Goal: Information Seeking & Learning: Check status

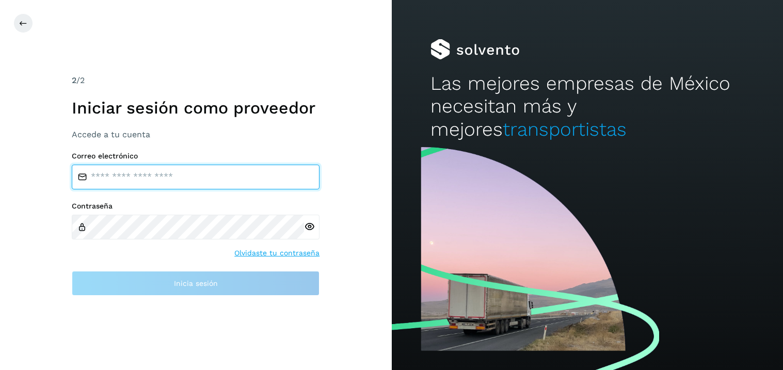
click at [127, 176] on input "email" at bounding box center [196, 177] width 248 height 25
type input "**********"
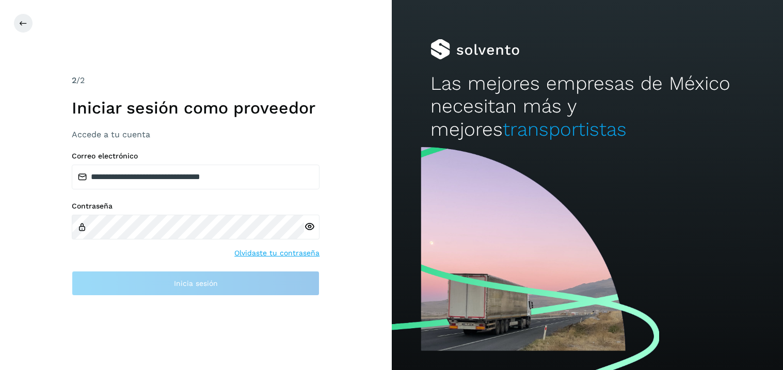
click at [310, 228] on div at bounding box center [311, 227] width 15 height 25
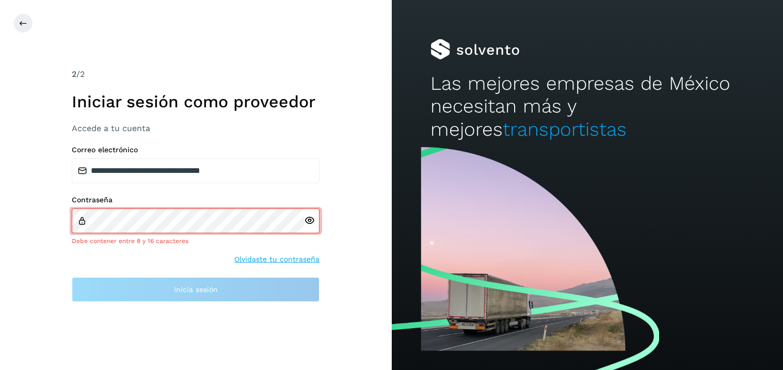
click at [310, 228] on div at bounding box center [311, 221] width 15 height 25
click at [311, 223] on icon at bounding box center [309, 220] width 11 height 11
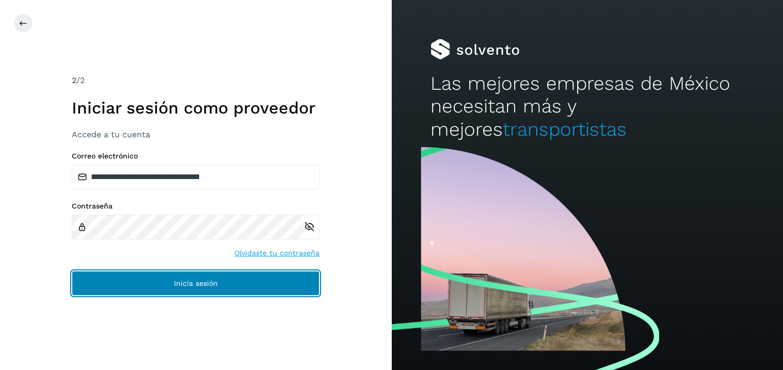
click at [187, 284] on span "Inicia sesión" at bounding box center [196, 283] width 44 height 7
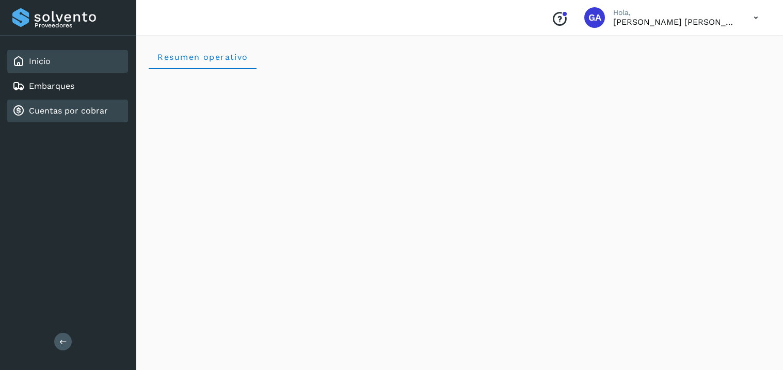
click at [65, 115] on div "Cuentas por cobrar" at bounding box center [67, 111] width 121 height 23
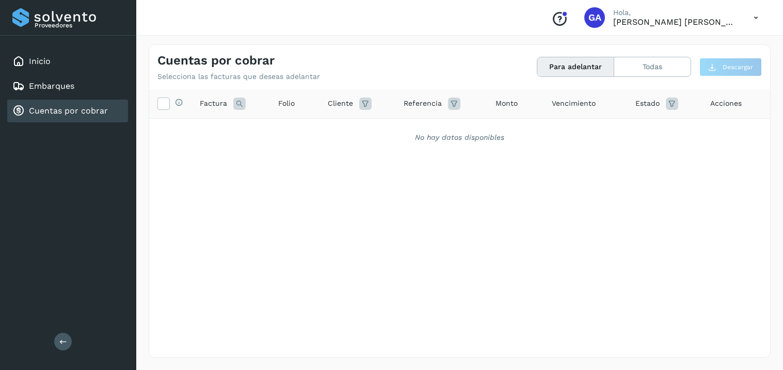
click at [65, 115] on div "Cuentas por cobrar" at bounding box center [67, 111] width 121 height 23
click at [649, 68] on button "Todas" at bounding box center [653, 66] width 76 height 19
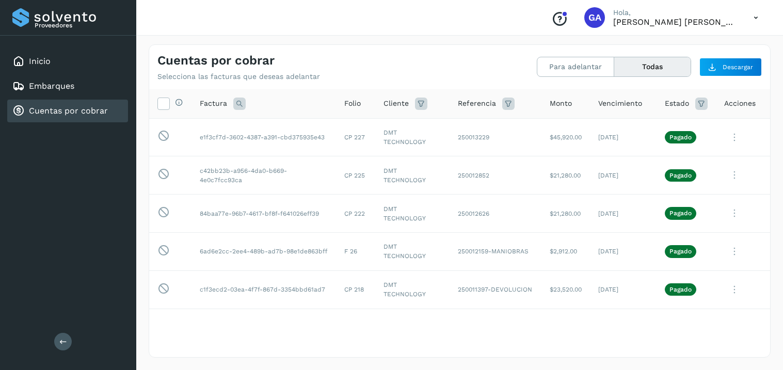
click at [237, 99] on icon at bounding box center [239, 104] width 12 height 12
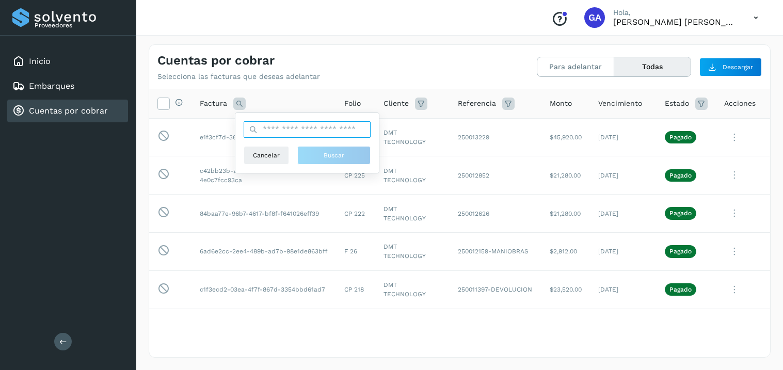
click at [293, 124] on input "text" at bounding box center [307, 129] width 127 height 17
type input "***"
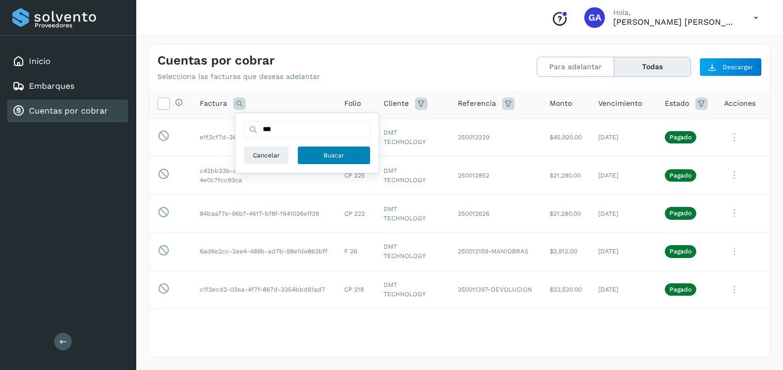
click at [338, 162] on button "Buscar" at bounding box center [333, 155] width 73 height 19
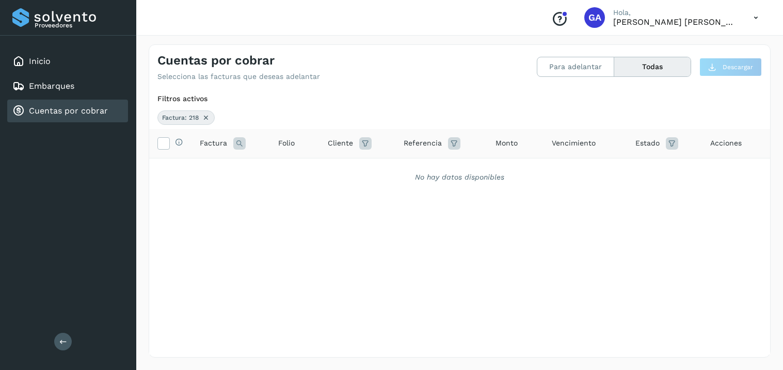
click at [205, 118] on icon at bounding box center [206, 118] width 8 height 8
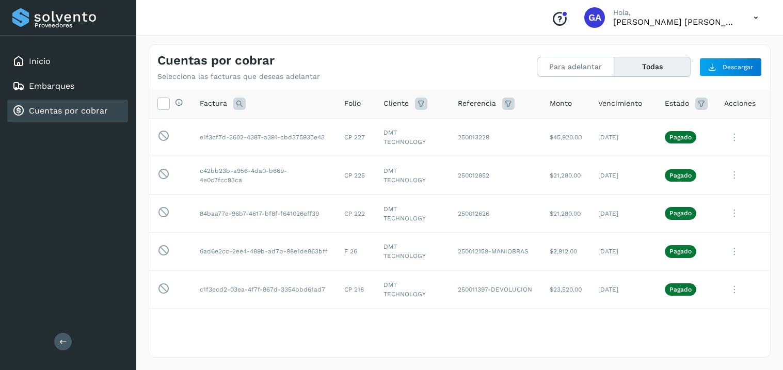
click at [360, 104] on span "Folio" at bounding box center [352, 103] width 17 height 11
click at [350, 289] on td "CP 218" at bounding box center [355, 290] width 39 height 38
click at [732, 148] on icon at bounding box center [735, 137] width 21 height 21
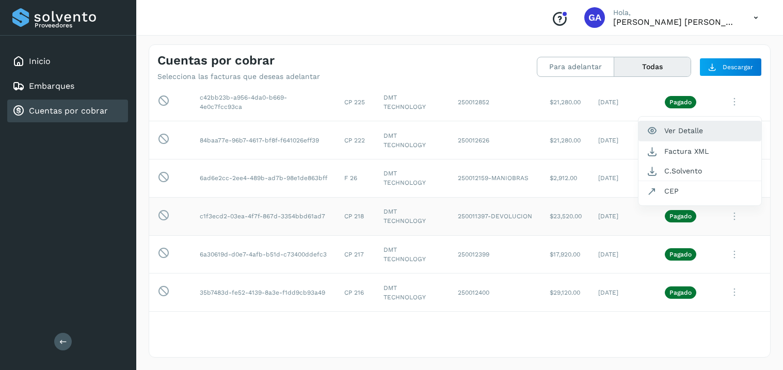
click at [689, 136] on button "Ver Detalle" at bounding box center [700, 131] width 123 height 20
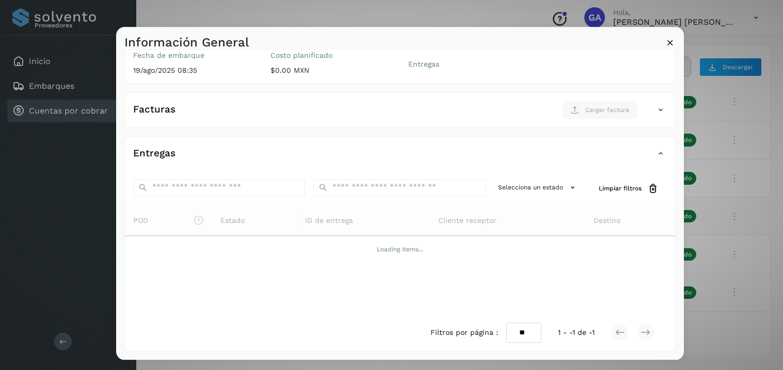
scroll to position [121, 0]
click at [671, 42] on icon at bounding box center [670, 42] width 11 height 11
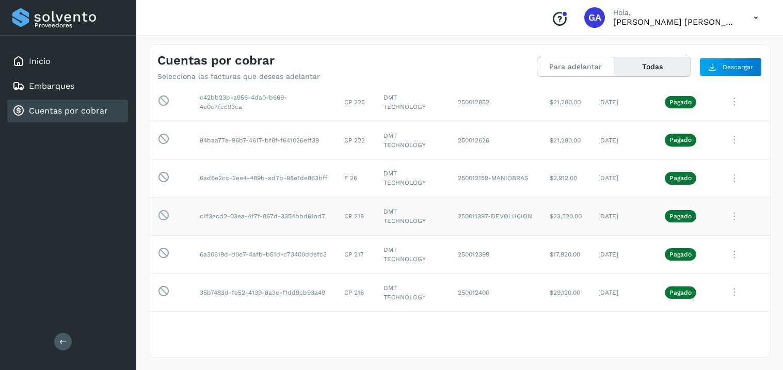
click at [389, 214] on td "DMT TECHNOLOGY" at bounding box center [412, 216] width 74 height 38
click at [587, 216] on td "$23,520.00" at bounding box center [566, 216] width 49 height 38
click at [630, 216] on td "[DATE]" at bounding box center [623, 216] width 67 height 38
click at [690, 217] on p "Pagado" at bounding box center [681, 216] width 22 height 7
click at [736, 75] on icon at bounding box center [735, 64] width 21 height 21
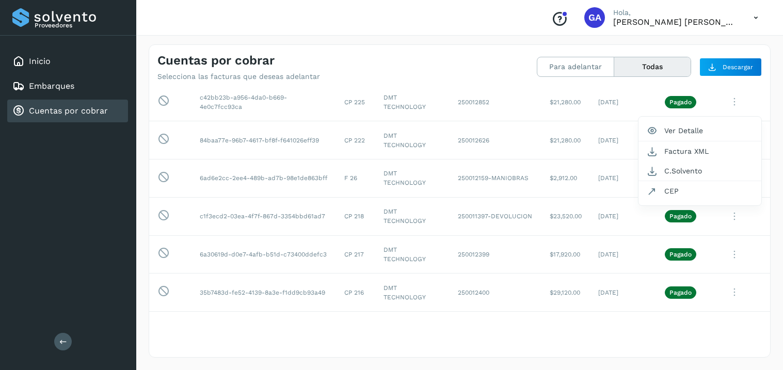
click at [482, 227] on div at bounding box center [391, 185] width 783 height 370
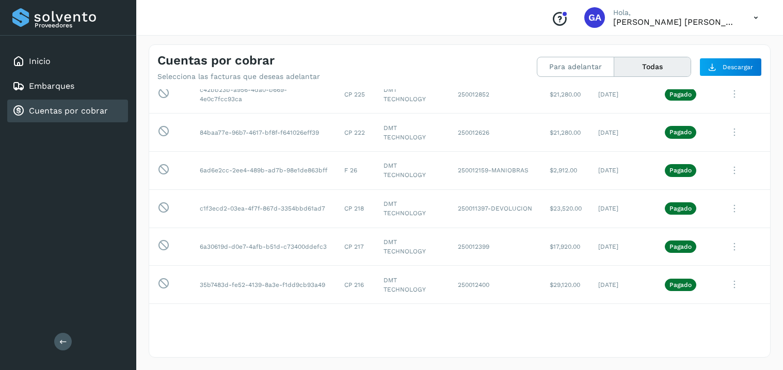
scroll to position [84, 0]
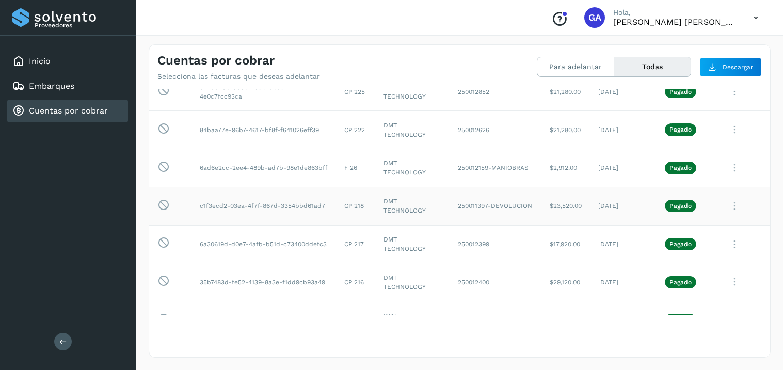
click at [538, 209] on td "250011397-DEVOLUCION" at bounding box center [496, 206] width 92 height 38
drag, startPoint x: 612, startPoint y: 209, endPoint x: 638, endPoint y: 210, distance: 26.4
click at [613, 209] on td "[DATE]" at bounding box center [623, 206] width 67 height 38
click at [671, 206] on p "Pagado" at bounding box center [681, 205] width 22 height 7
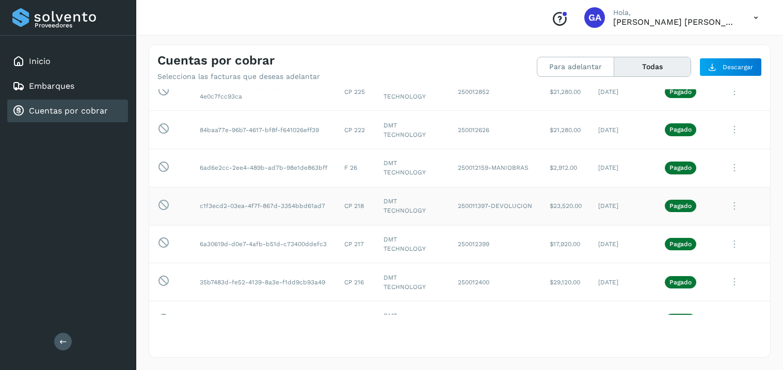
click at [679, 206] on p "Pagado" at bounding box center [681, 205] width 22 height 7
click at [308, 199] on td "c1f3ecd2-03ea-4f7f-867d-3354bbd61ad7" at bounding box center [264, 206] width 145 height 38
click at [272, 205] on td "c1f3ecd2-03ea-4f7f-867d-3354bbd61ad7" at bounding box center [264, 206] width 145 height 38
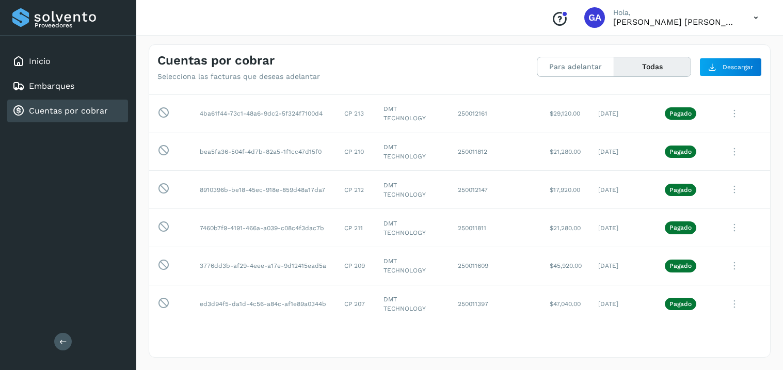
scroll to position [356, 0]
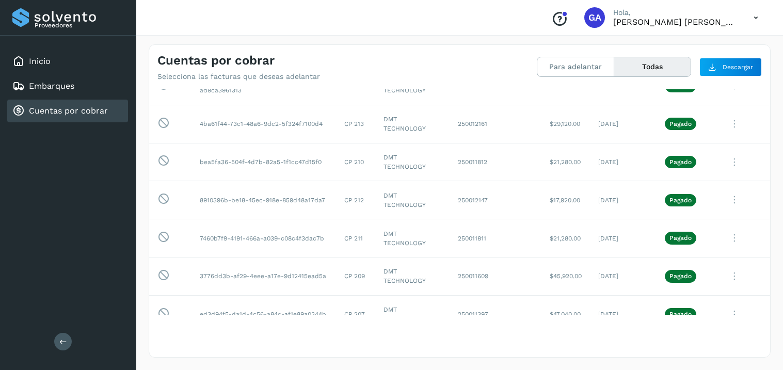
click at [754, 17] on icon at bounding box center [756, 17] width 21 height 21
click at [687, 43] on div "Cerrar sesión" at bounding box center [704, 47] width 123 height 20
